Goal: Obtain resource: Obtain resource

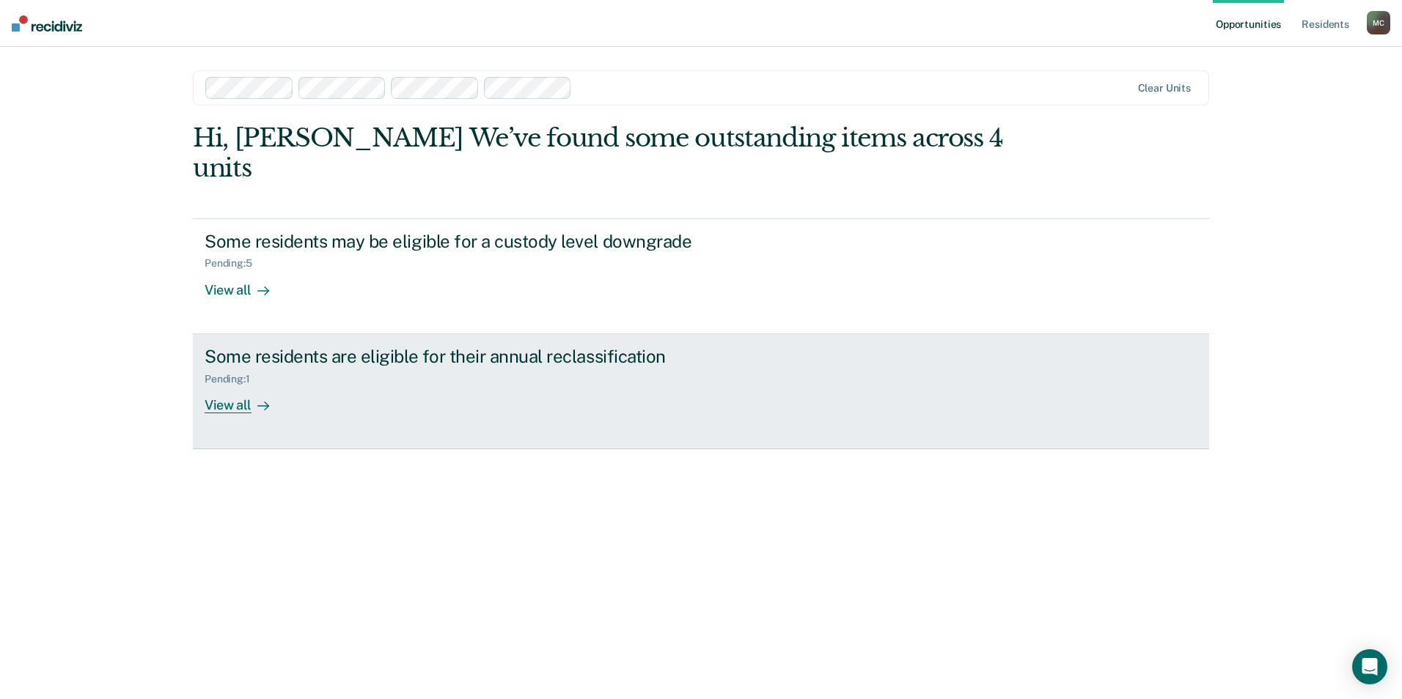
click at [224, 385] on div "View all" at bounding box center [246, 399] width 82 height 29
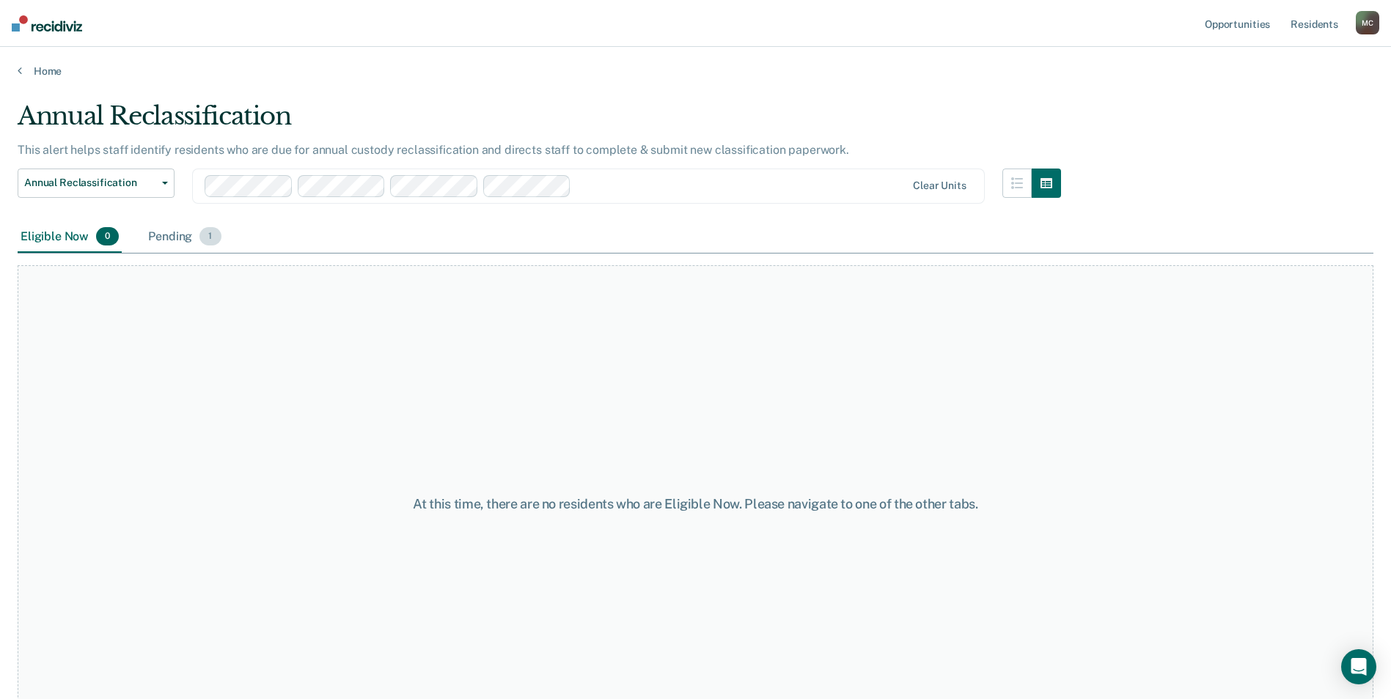
click at [177, 232] on div "Pending 1" at bounding box center [184, 237] width 78 height 32
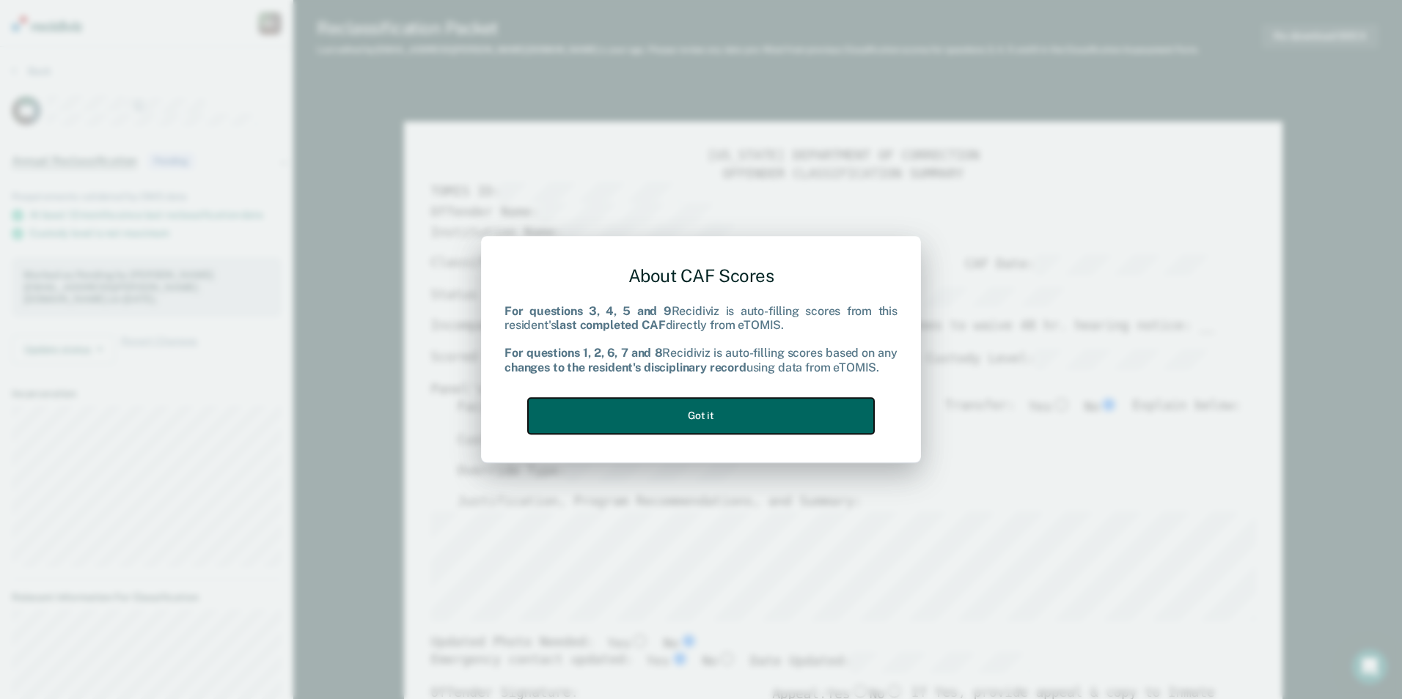
click at [736, 421] on button "Got it" at bounding box center [701, 416] width 346 height 36
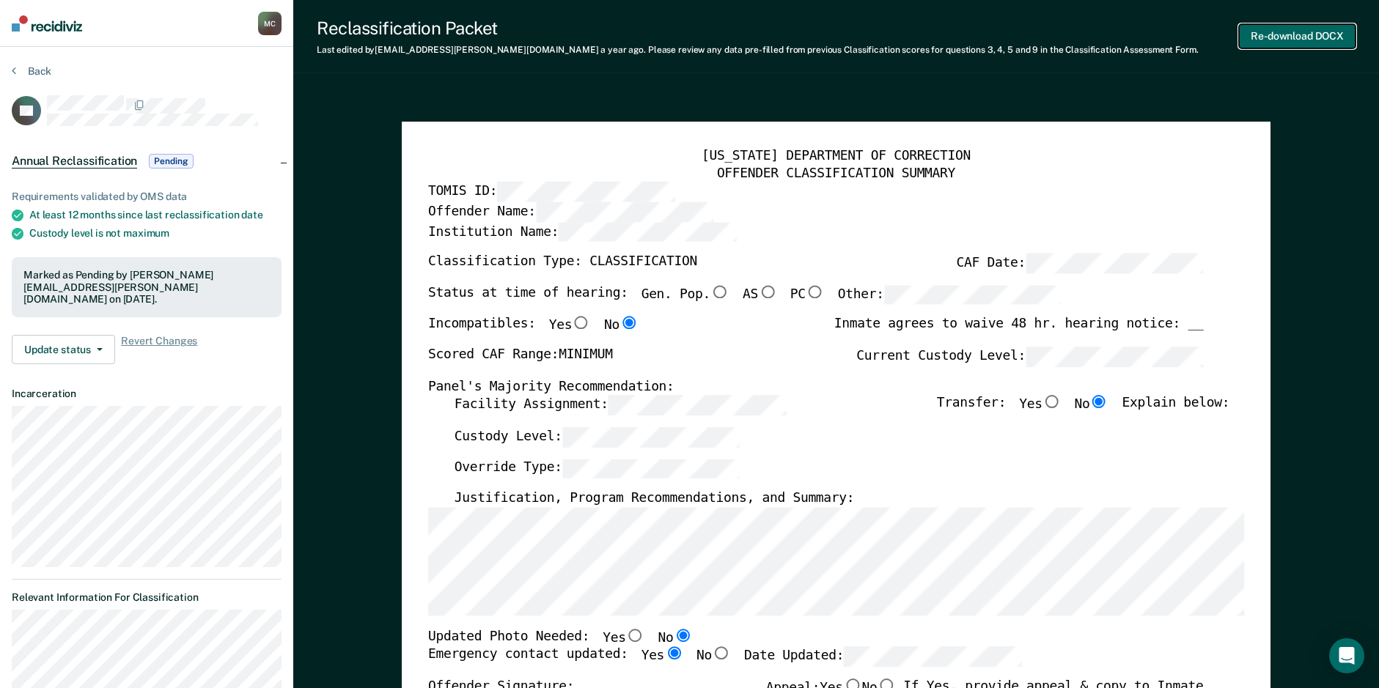
click at [1264, 35] on button "Re-download DOCX" at bounding box center [1297, 36] width 117 height 24
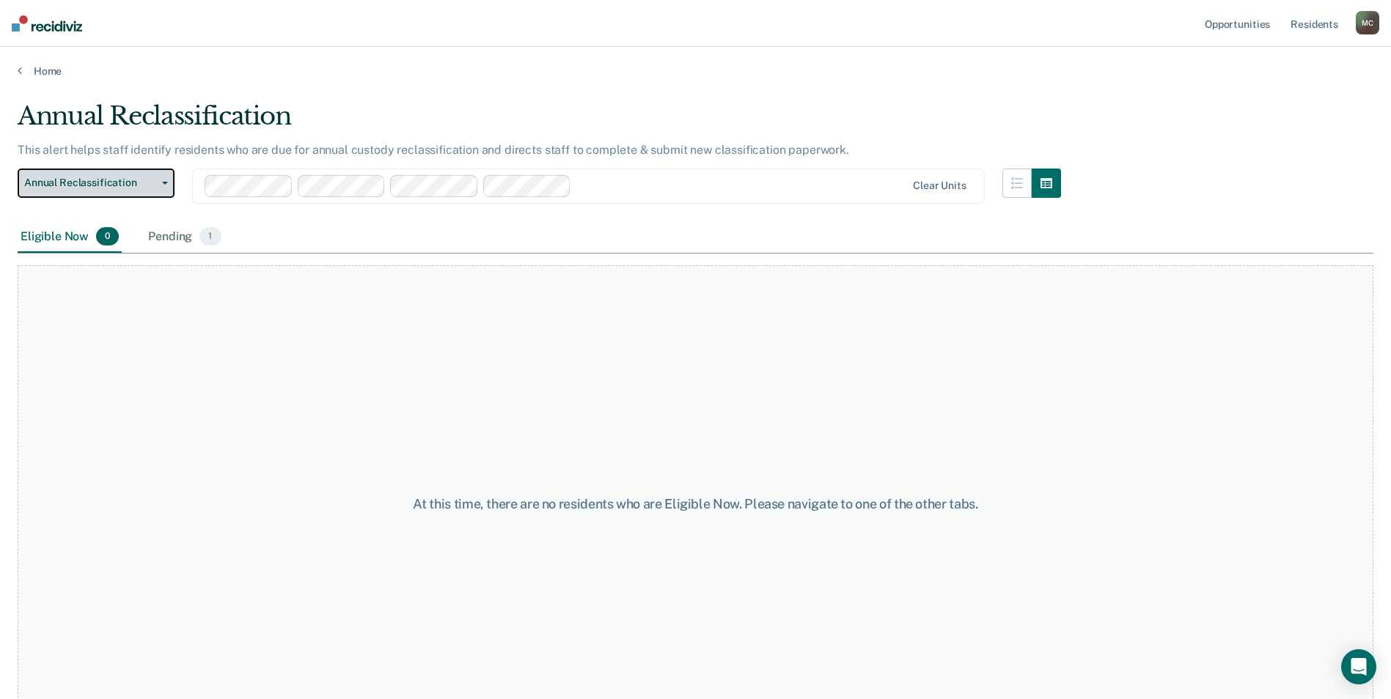
click at [105, 186] on span "Annual Reclassification" at bounding box center [90, 183] width 132 height 12
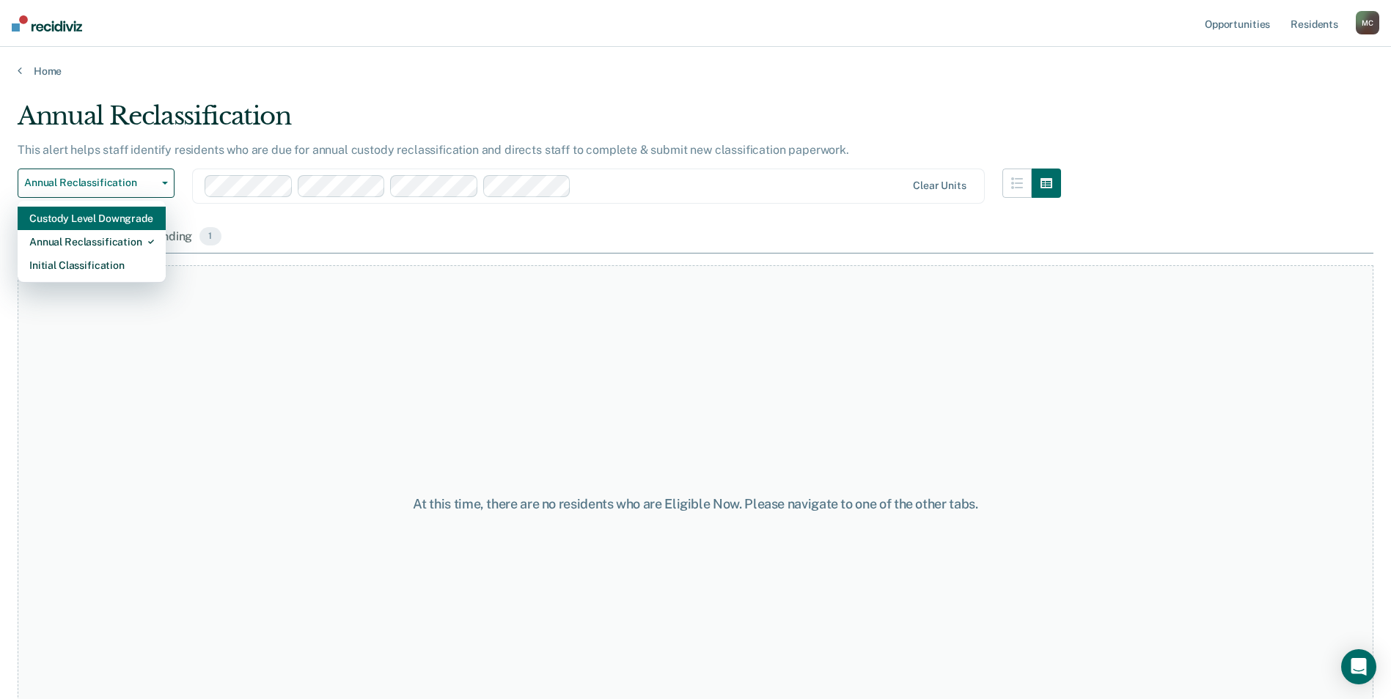
click at [97, 221] on div "Custody Level Downgrade" at bounding box center [91, 218] width 125 height 23
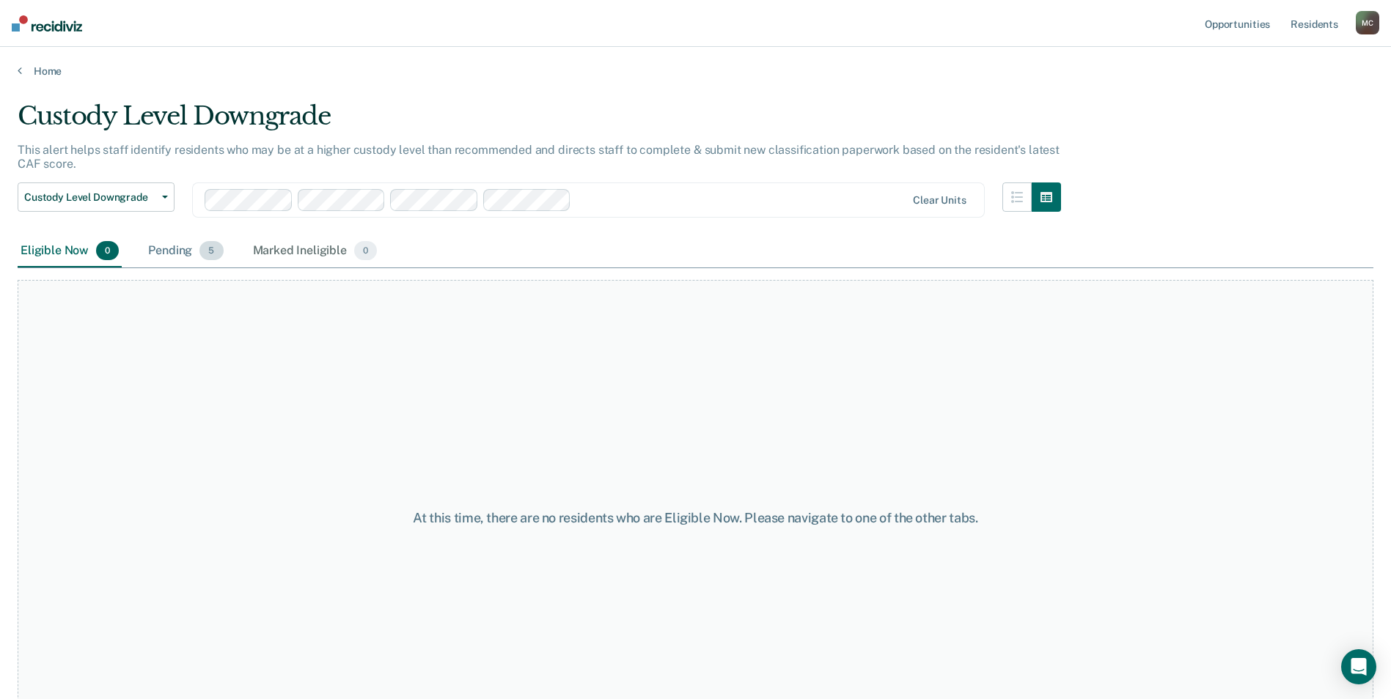
click at [198, 248] on div "Pending 5" at bounding box center [185, 251] width 81 height 32
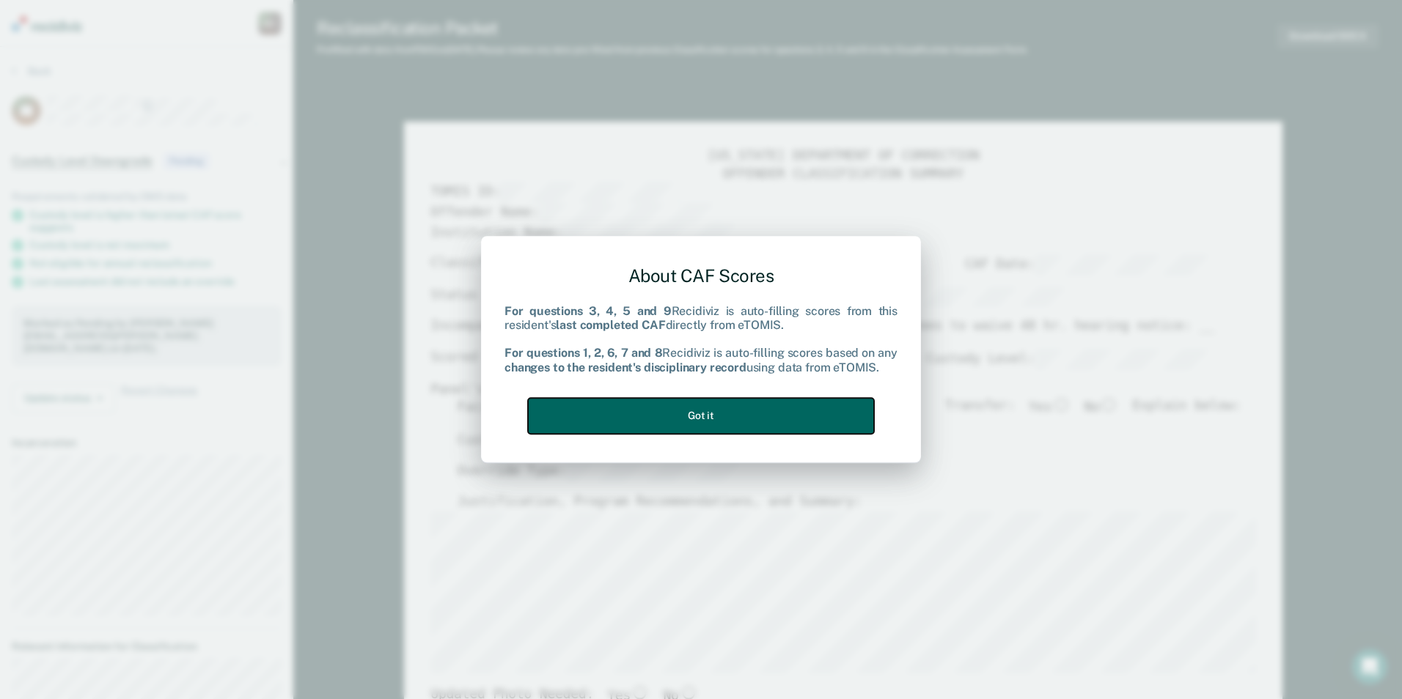
click at [779, 416] on button "Got it" at bounding box center [701, 416] width 346 height 36
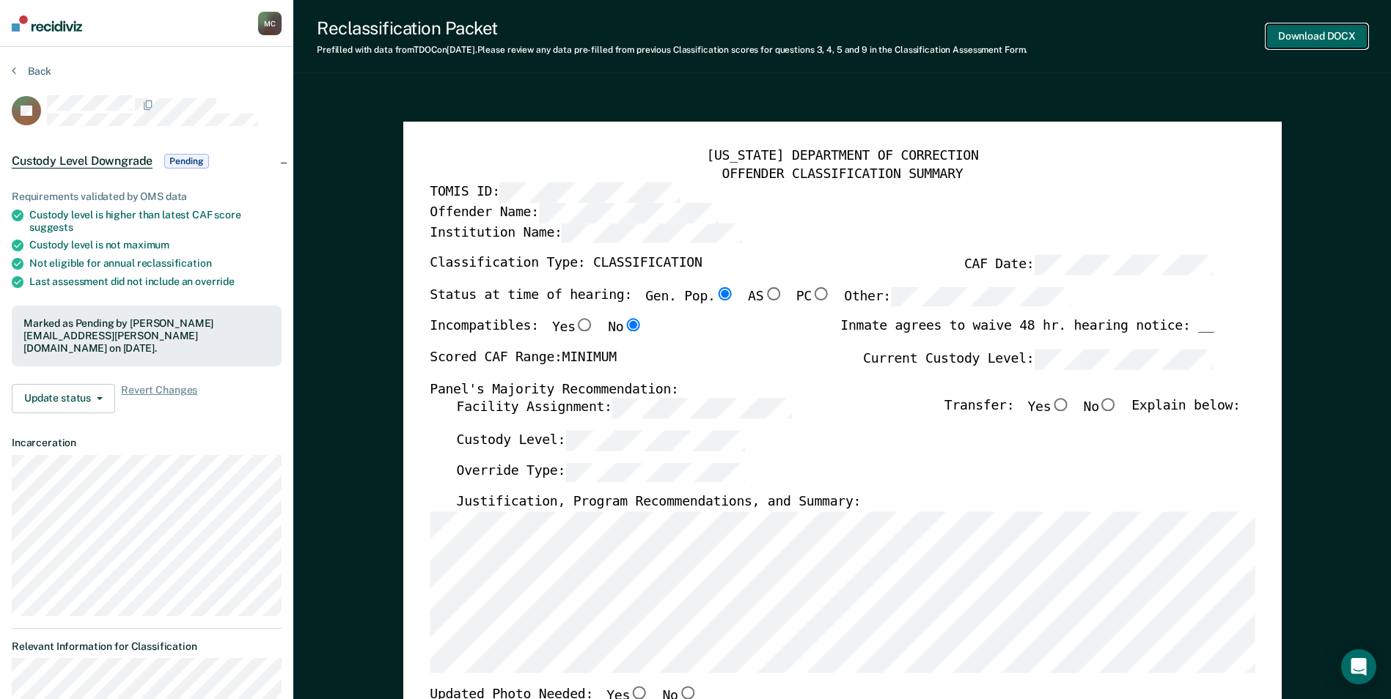
click at [1292, 37] on button "Download DOCX" at bounding box center [1316, 36] width 101 height 24
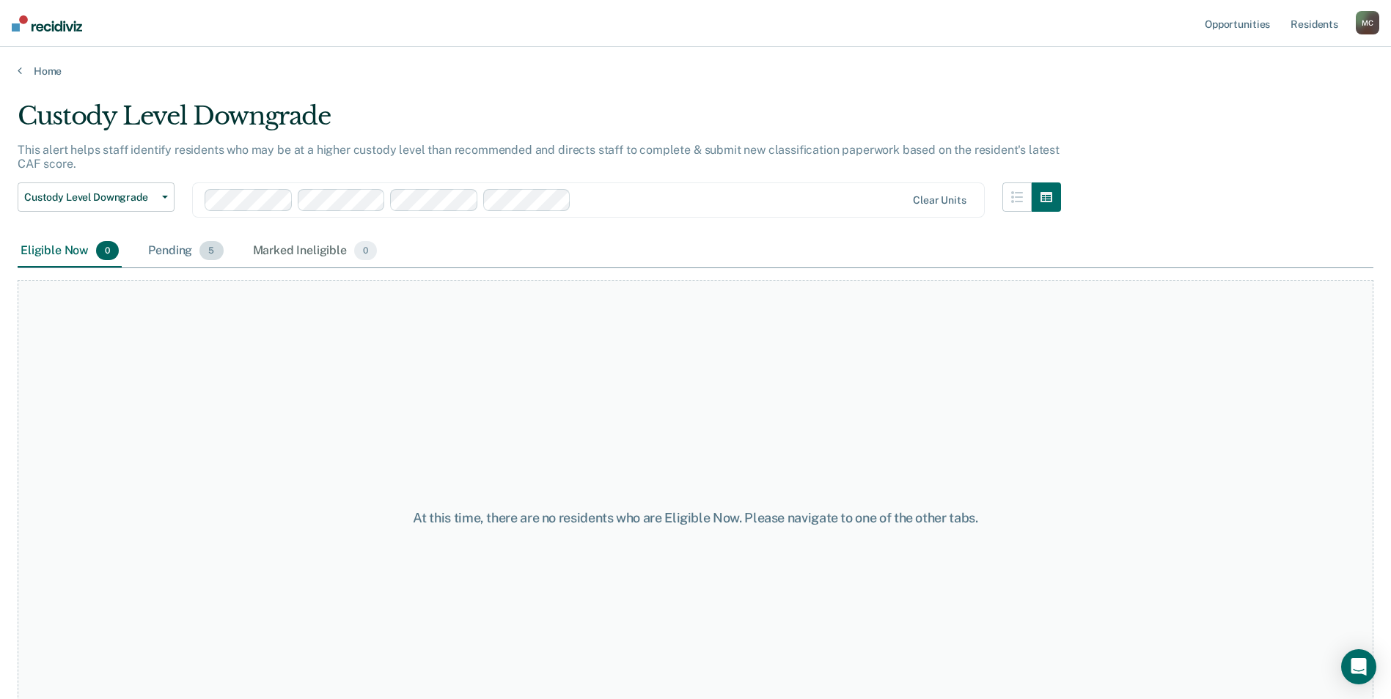
click at [172, 249] on div "Pending 5" at bounding box center [185, 251] width 81 height 32
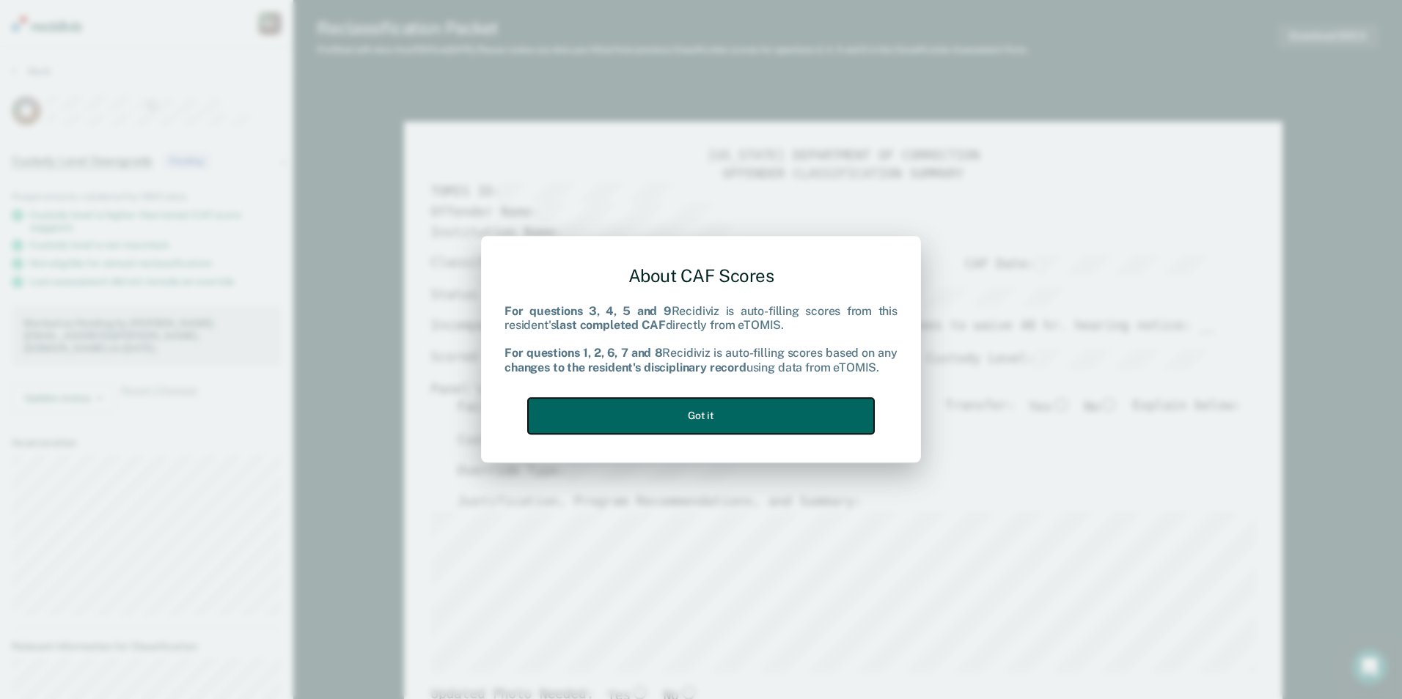
click at [732, 415] on button "Got it" at bounding box center [701, 416] width 346 height 36
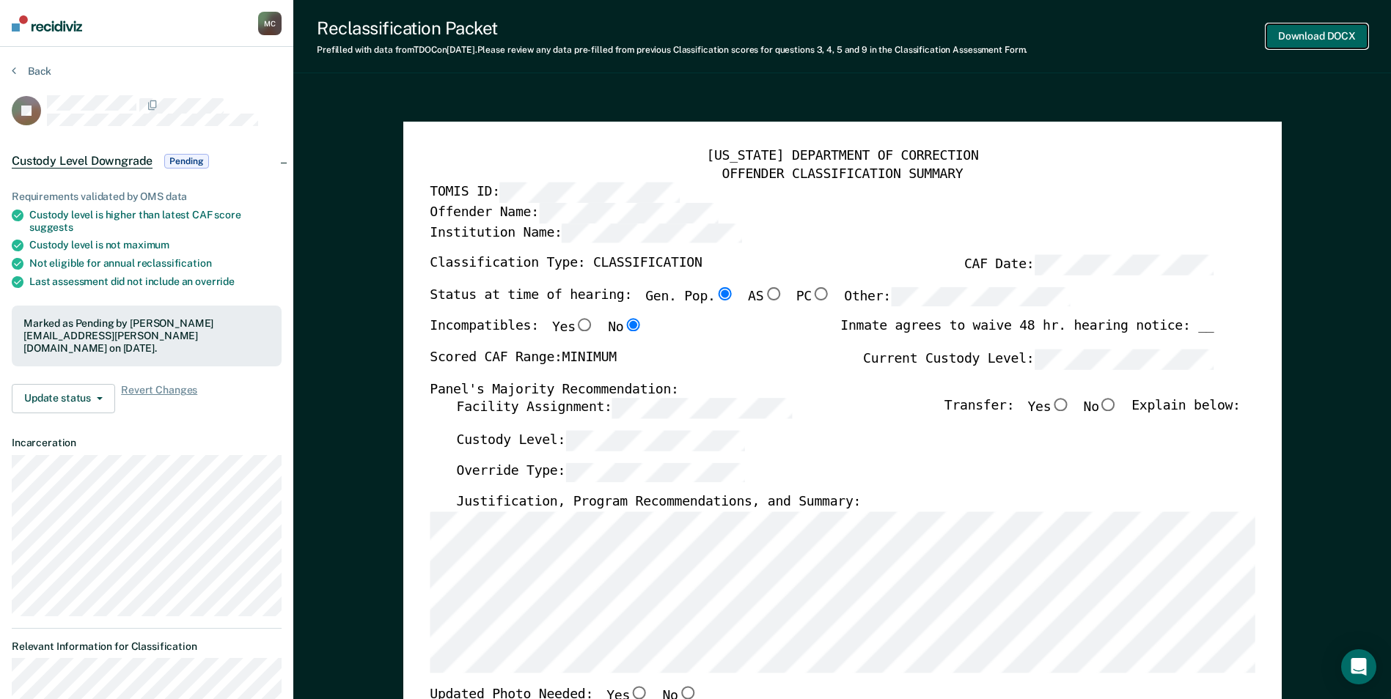
click at [1278, 34] on button "Download DOCX" at bounding box center [1316, 36] width 101 height 24
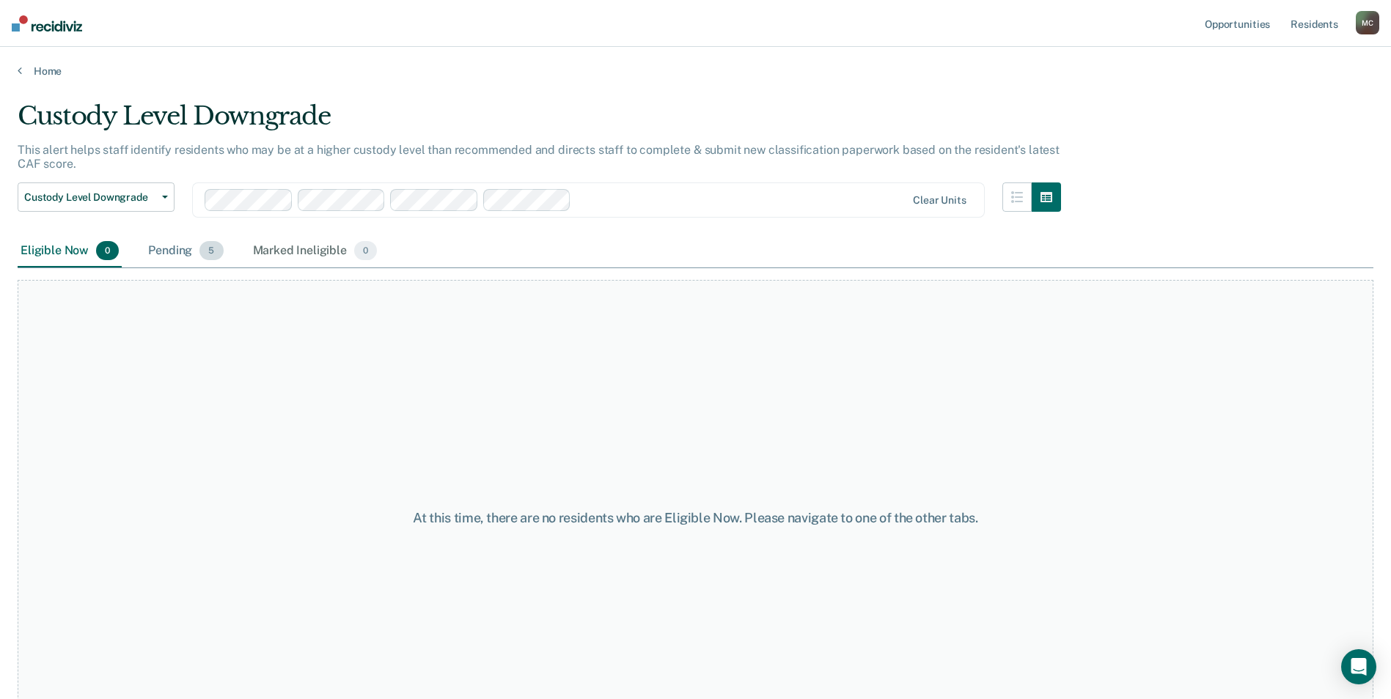
click at [183, 251] on div "Pending 5" at bounding box center [185, 251] width 81 height 32
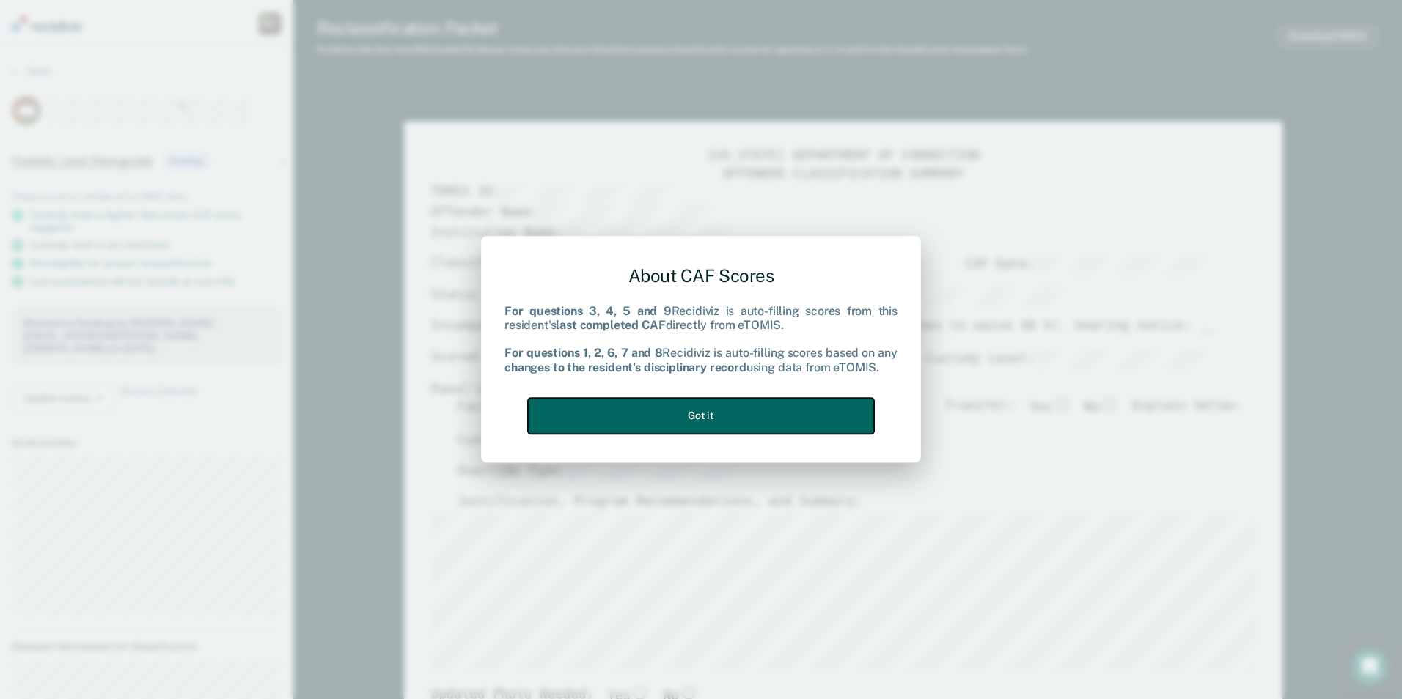
click at [801, 410] on button "Got it" at bounding box center [701, 416] width 346 height 36
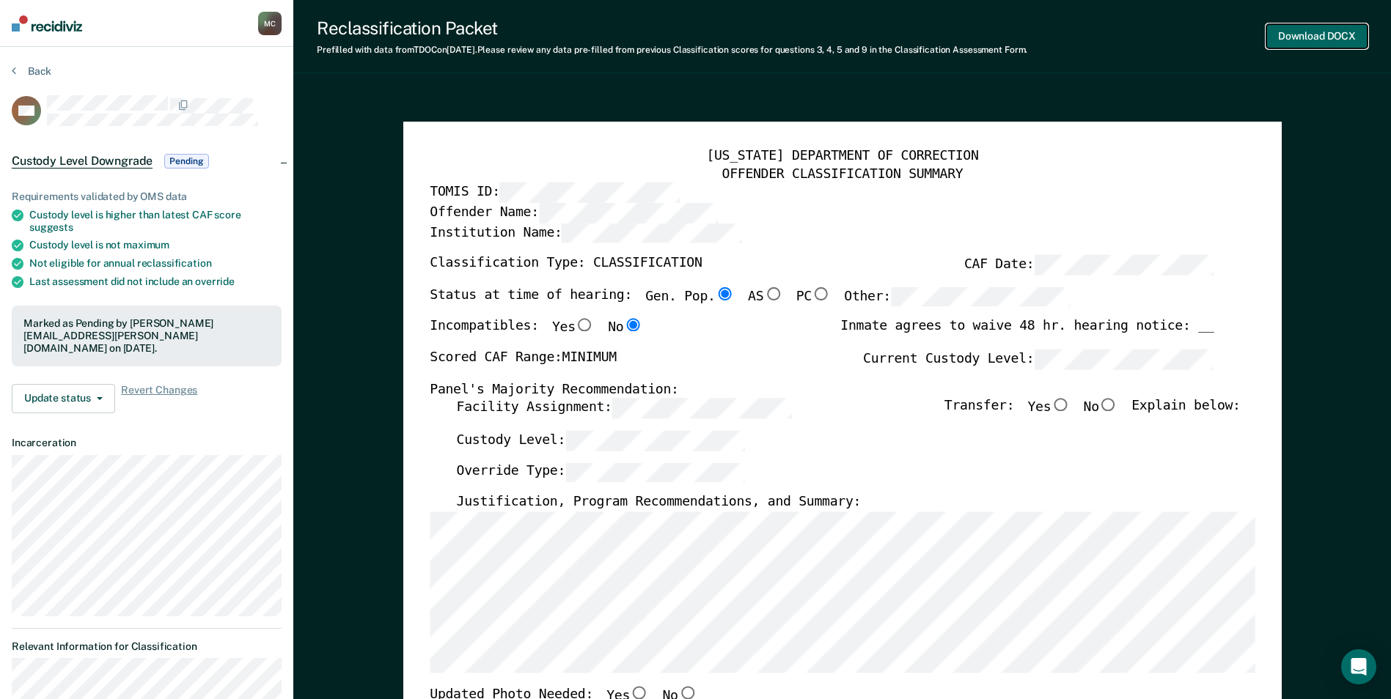
click at [1304, 38] on button "Download DOCX" at bounding box center [1316, 36] width 101 height 24
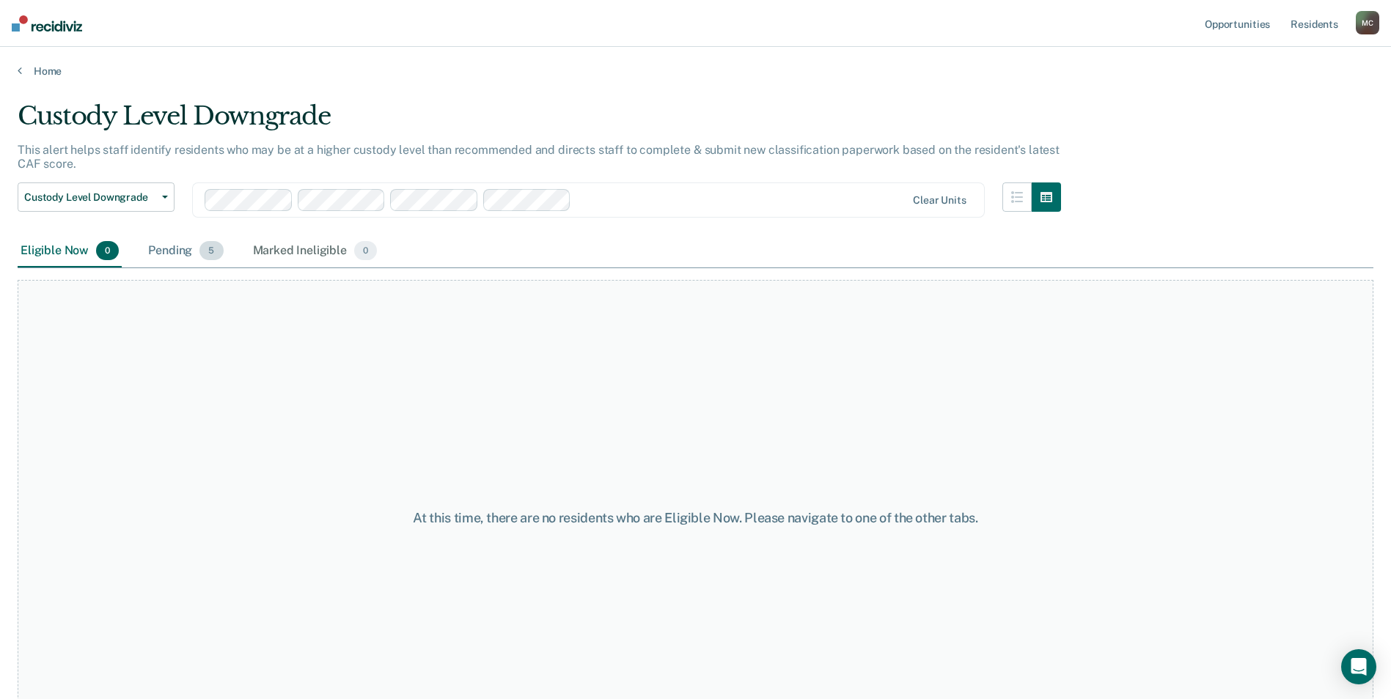
click at [178, 244] on div "Pending 5" at bounding box center [185, 251] width 81 height 32
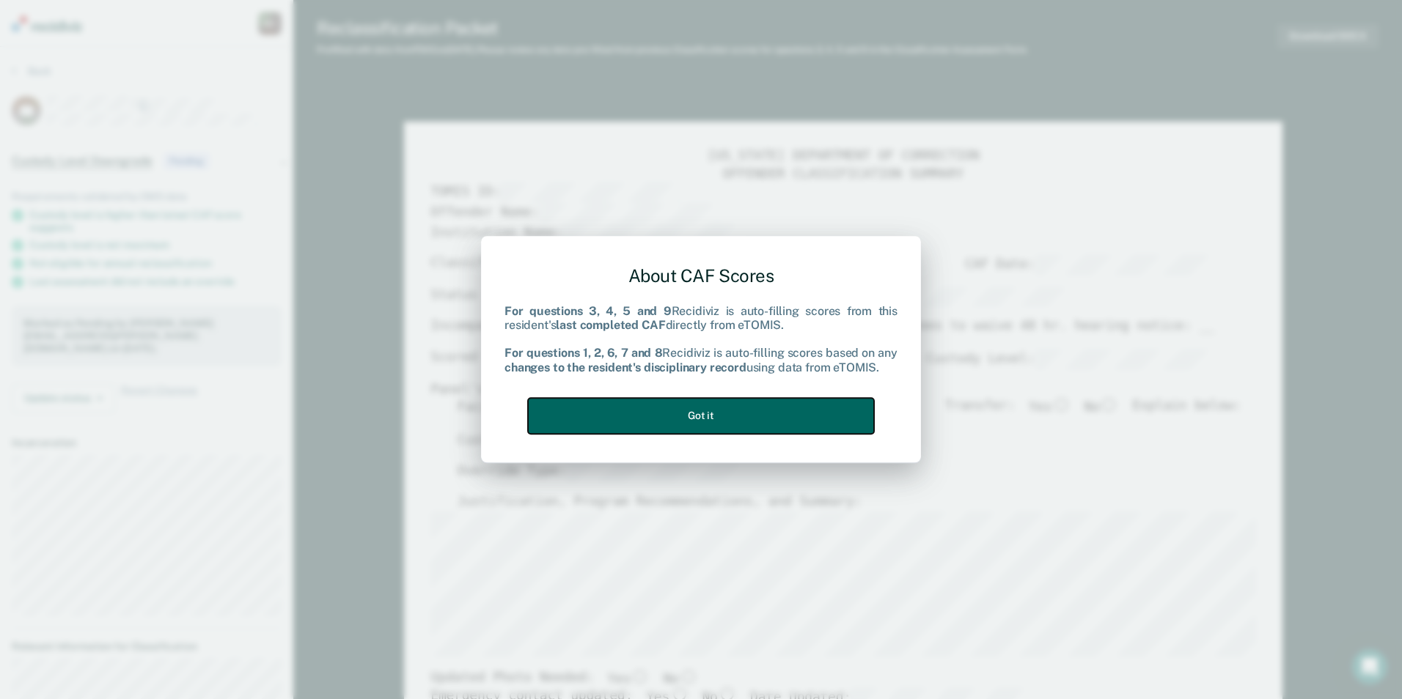
click at [754, 424] on button "Got it" at bounding box center [701, 416] width 346 height 36
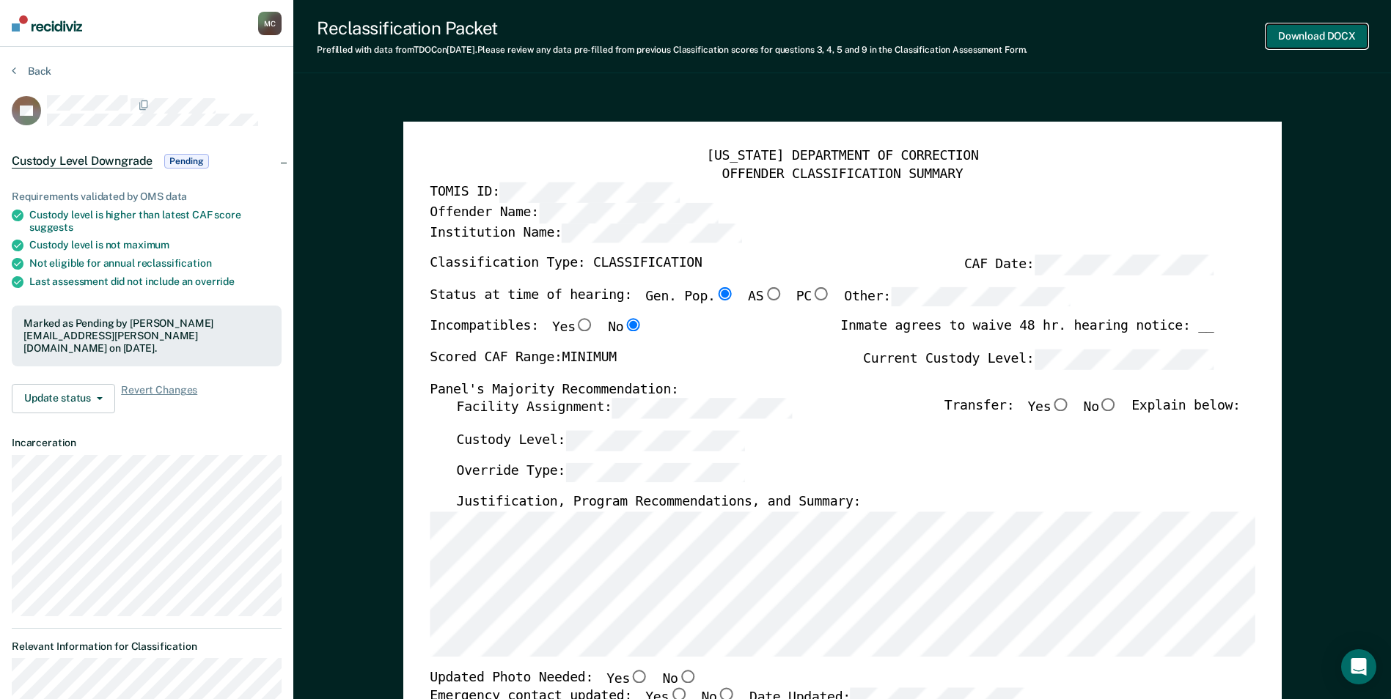
click at [1306, 39] on button "Download DOCX" at bounding box center [1316, 36] width 101 height 24
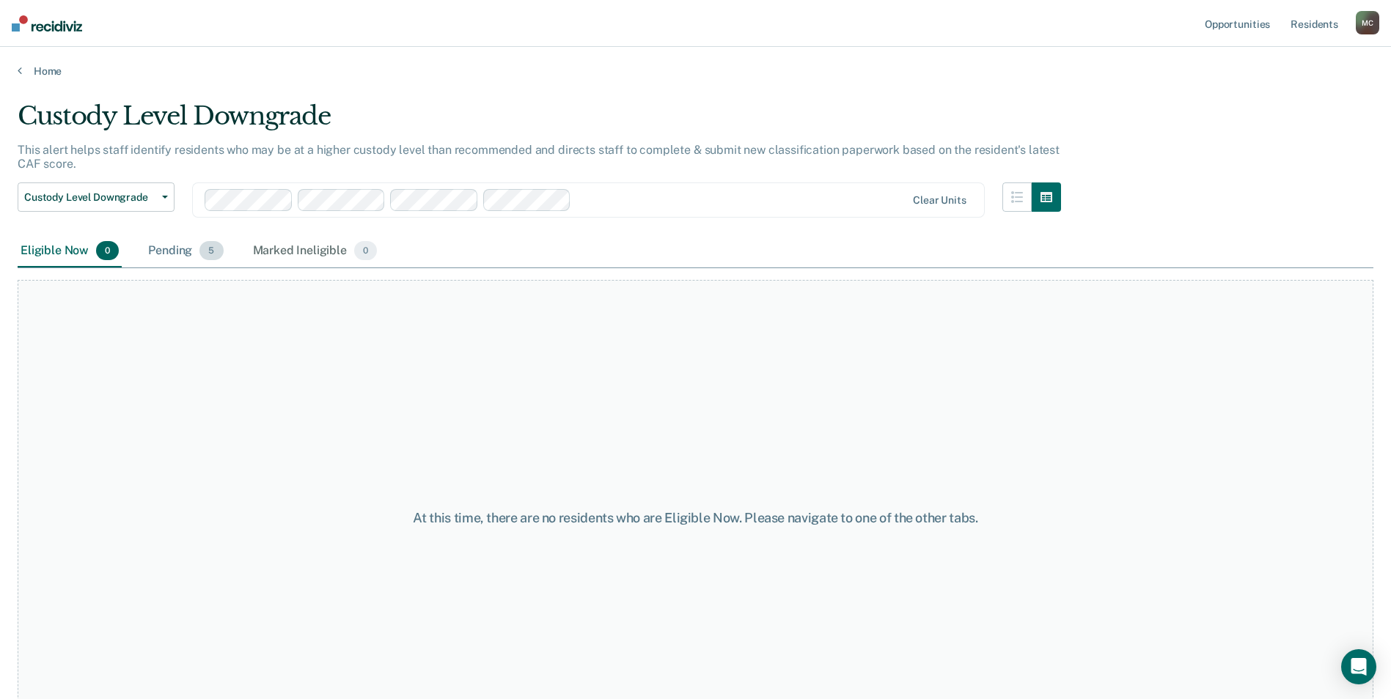
click at [175, 253] on div "Pending 5" at bounding box center [185, 251] width 81 height 32
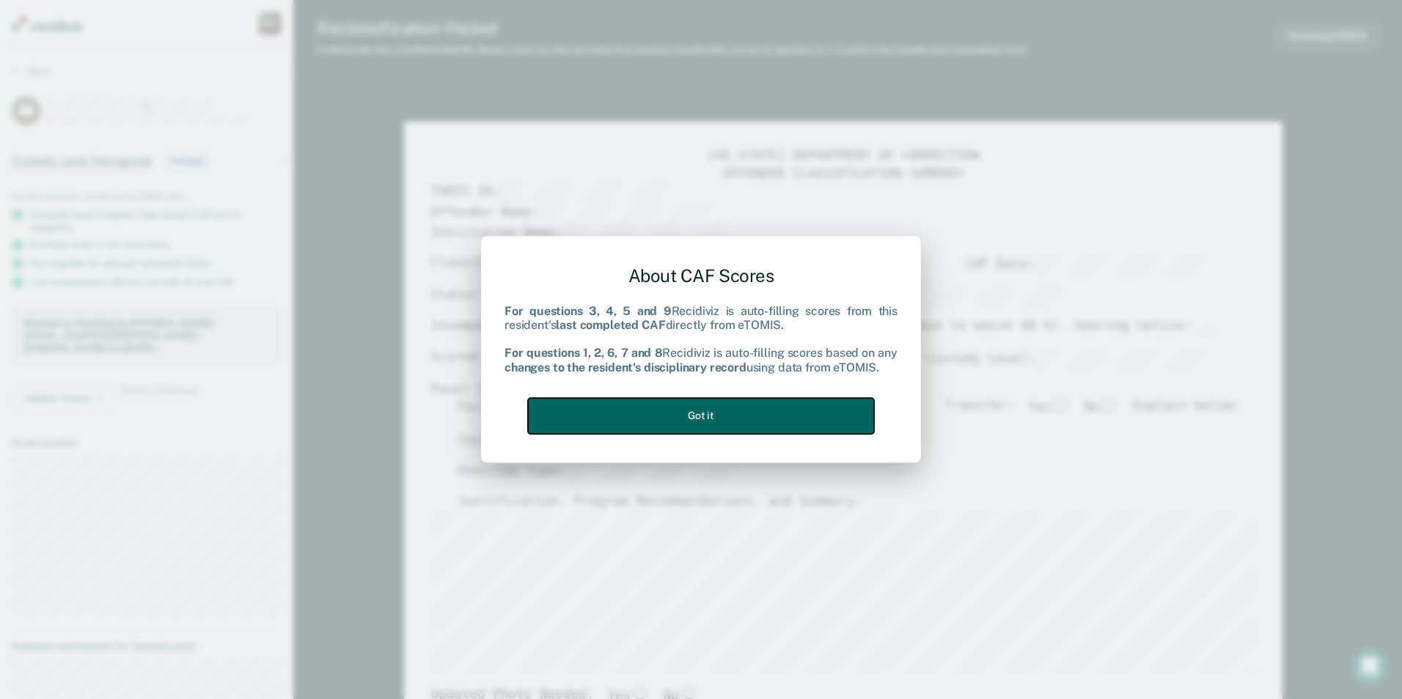
click at [789, 424] on button "Got it" at bounding box center [701, 416] width 346 height 36
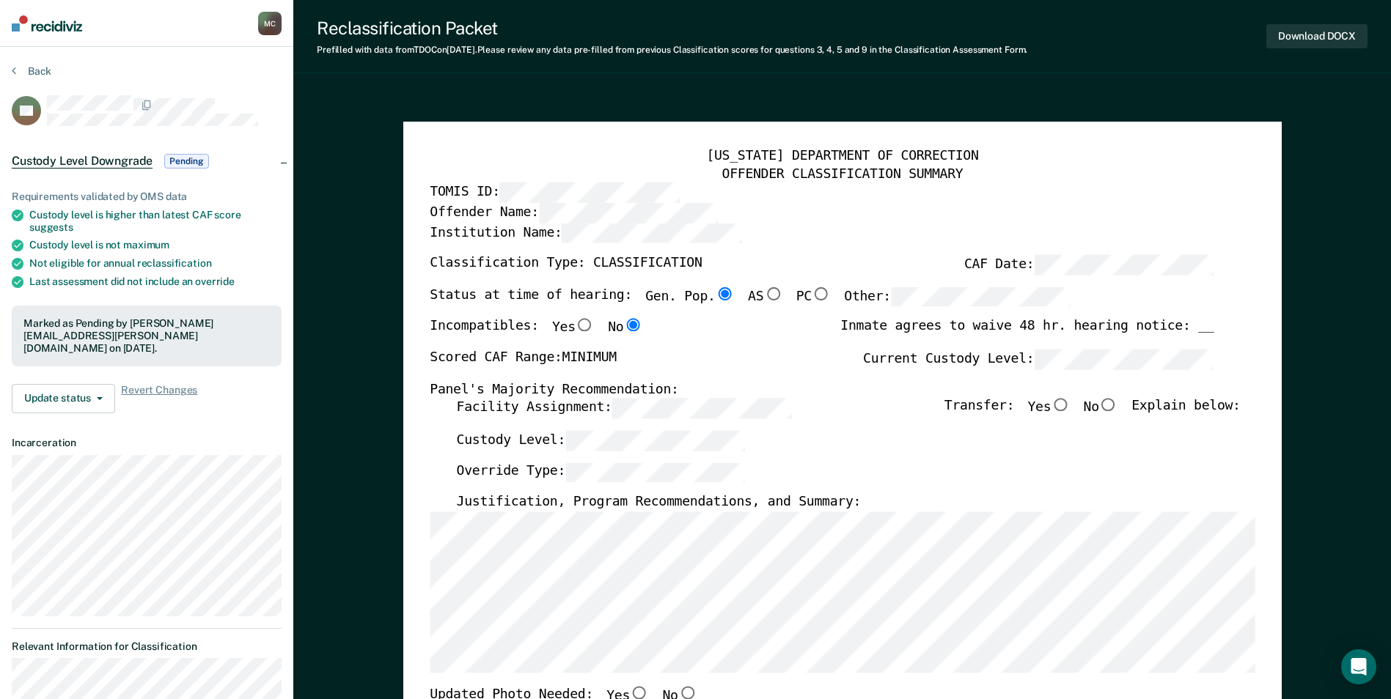
click at [1314, 51] on div "Download DOCX" at bounding box center [1316, 36] width 101 height 37
click at [1309, 33] on button "Download DOCX" at bounding box center [1316, 36] width 101 height 24
type textarea "x"
